Goal: Information Seeking & Learning: Find specific fact

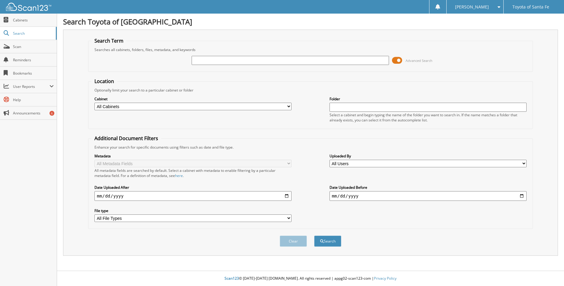
click at [203, 65] on input "text" at bounding box center [290, 60] width 197 height 9
type input "570620"
click at [314, 235] on button "Search" at bounding box center [327, 240] width 27 height 11
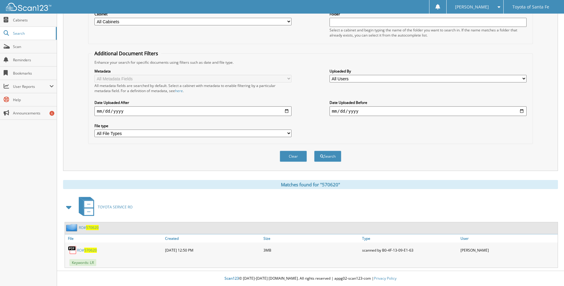
scroll to position [95, 0]
click at [89, 250] on span "570620" at bounding box center [90, 249] width 13 height 5
